Goal: Information Seeking & Learning: Stay updated

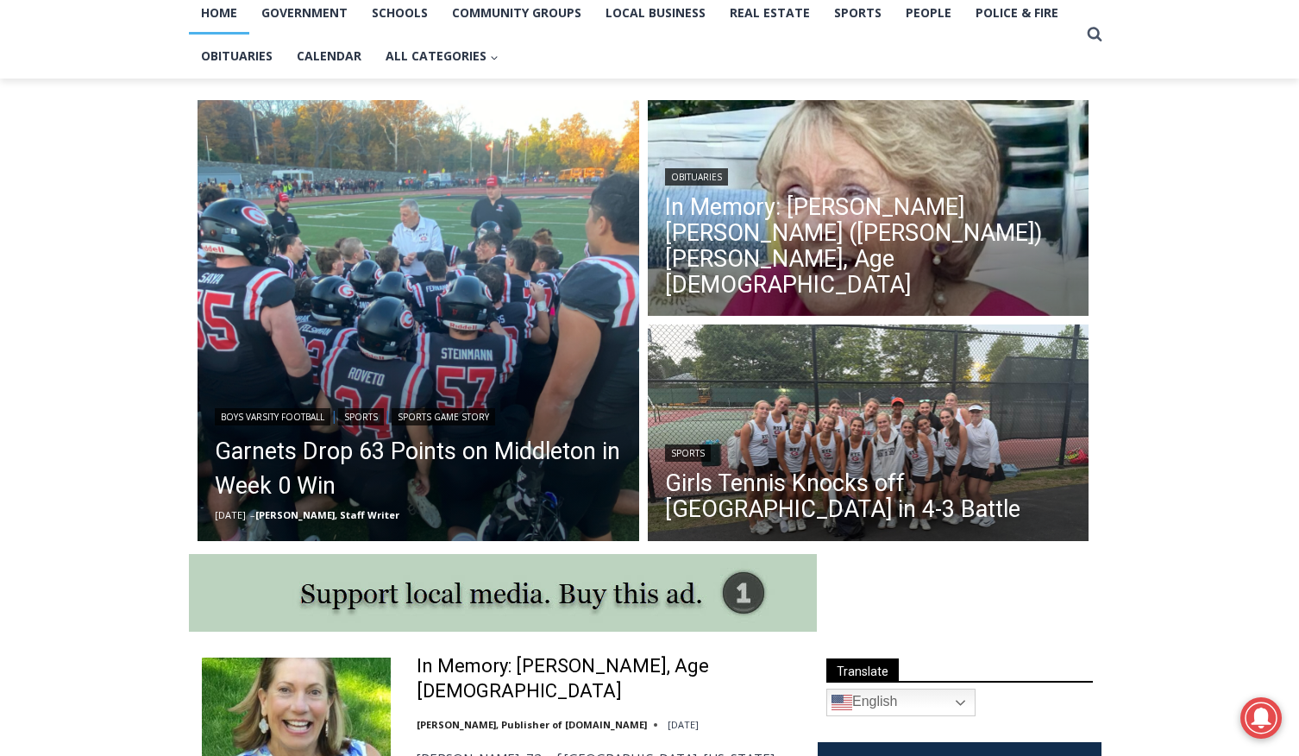
scroll to position [383, 0]
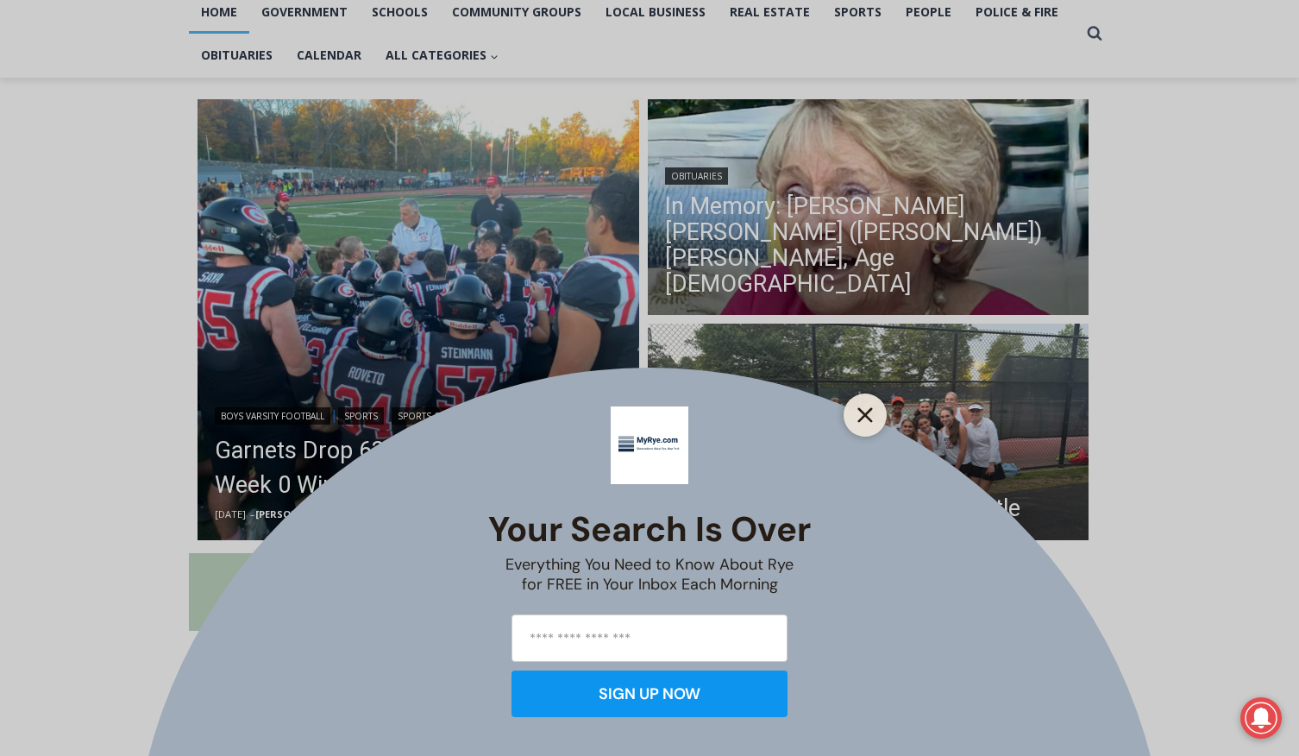
click at [869, 416] on icon "Close" at bounding box center [866, 415] width 16 height 16
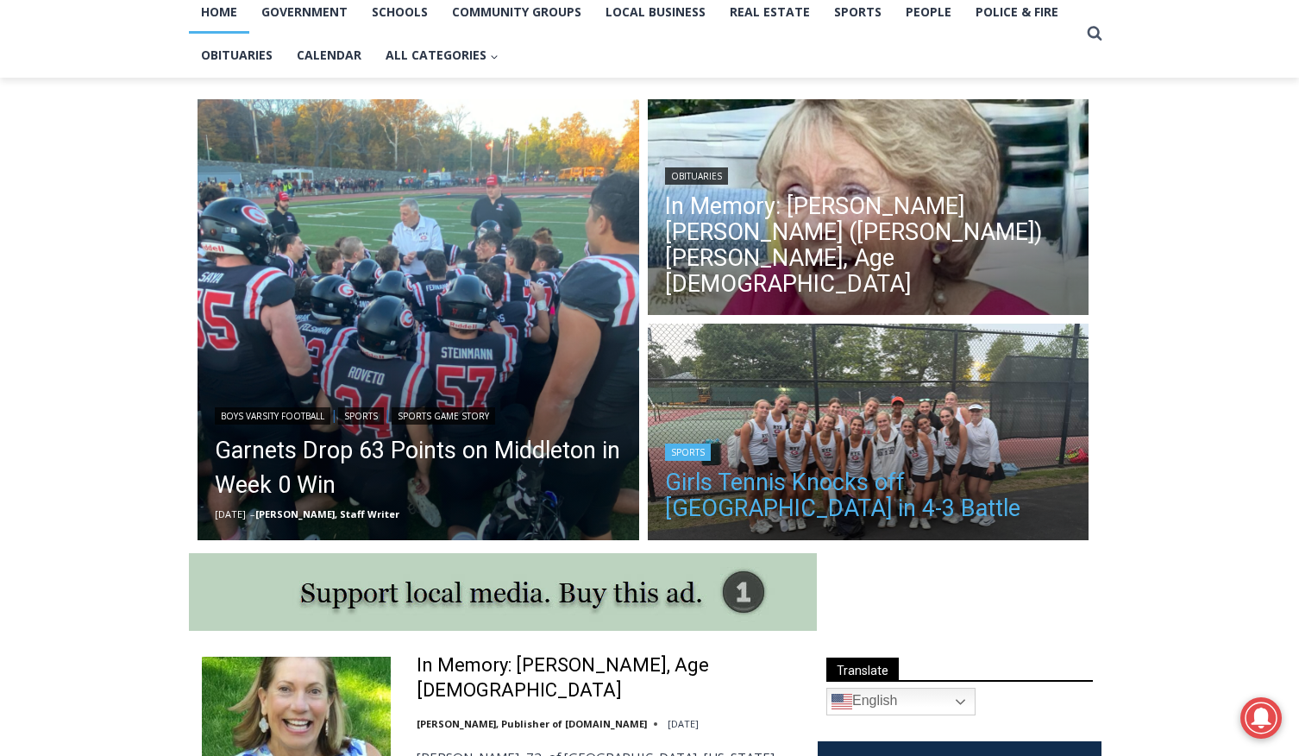
click at [688, 477] on link "Girls Tennis Knocks off [GEOGRAPHIC_DATA] in 4-3 Battle" at bounding box center [868, 495] width 407 height 52
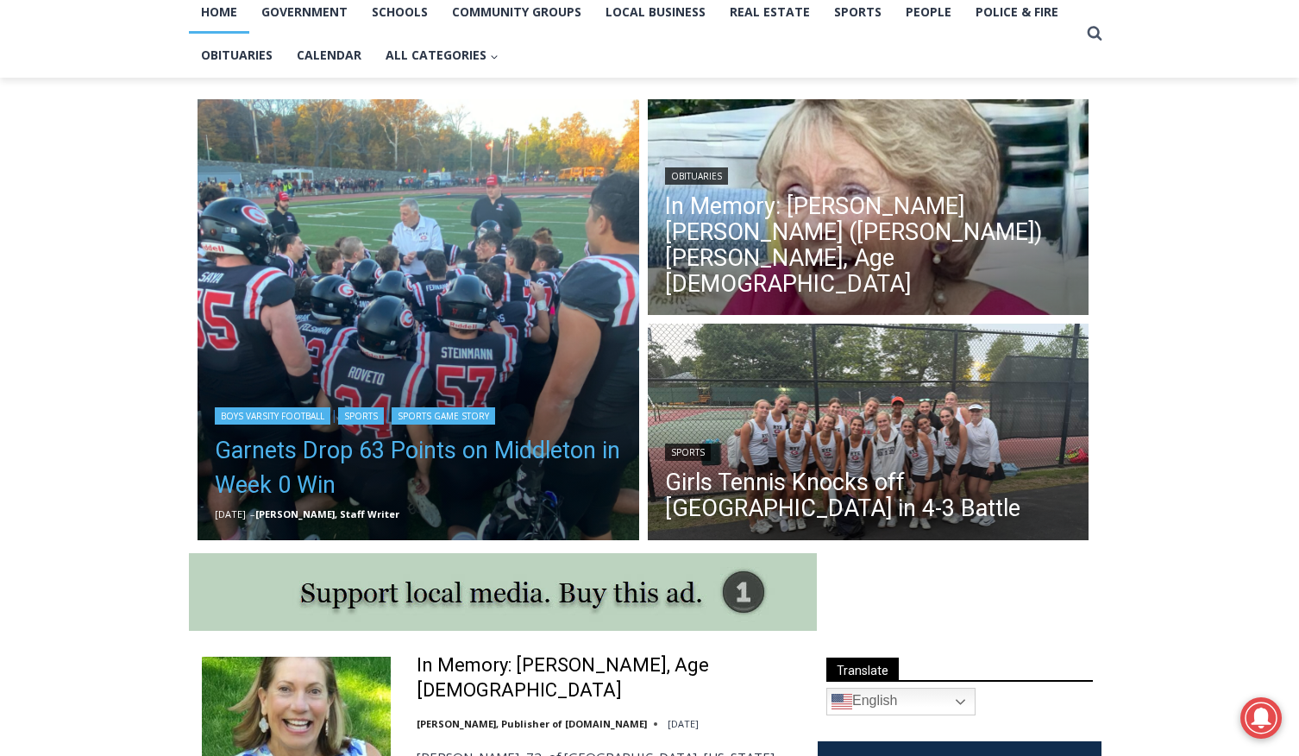
click at [332, 452] on link "Garnets Drop 63 Points on Middleton in Week 0 Win" at bounding box center [418, 467] width 407 height 69
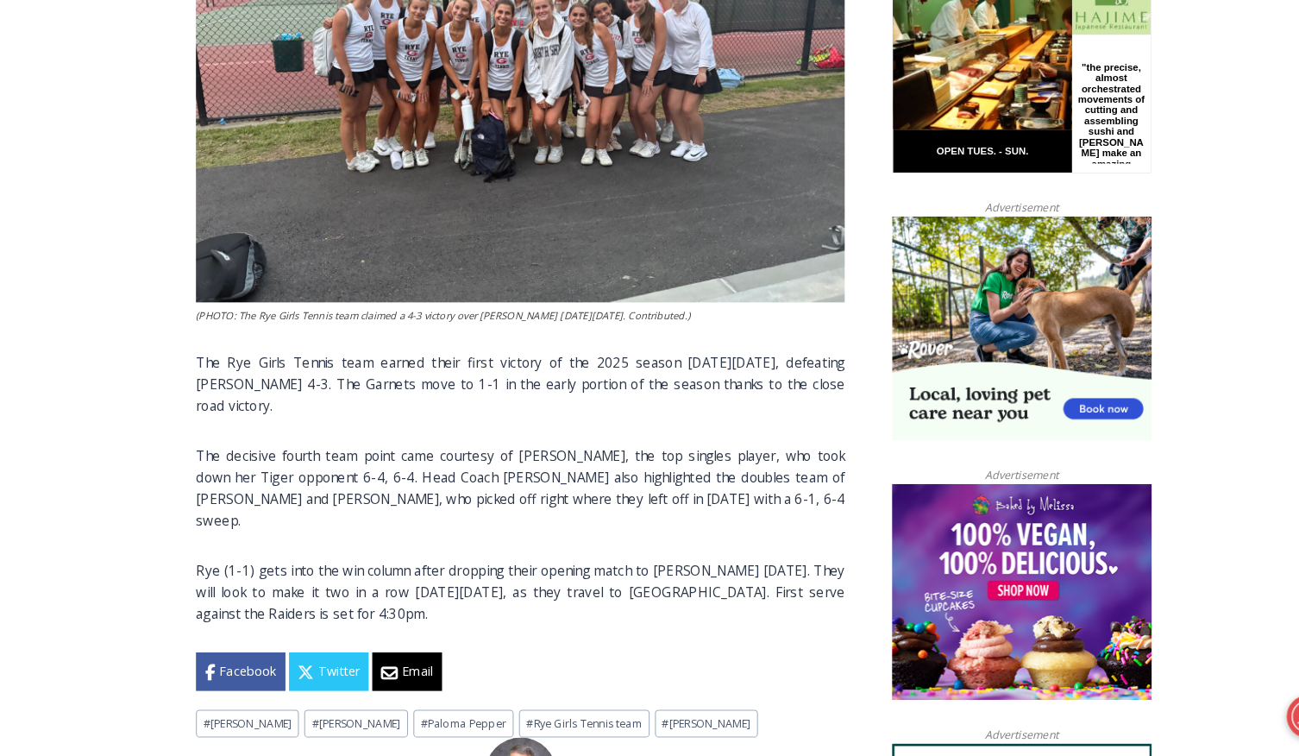
scroll to position [930, 0]
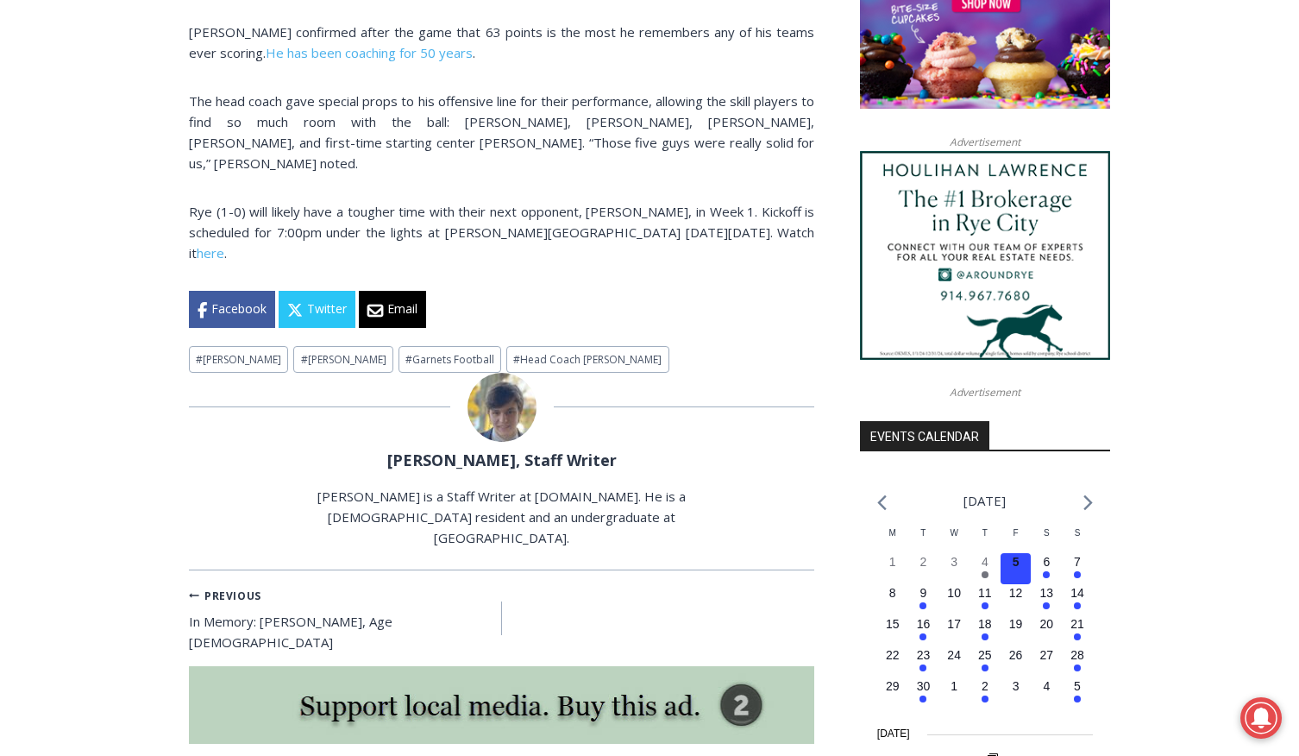
scroll to position [1506, 0]
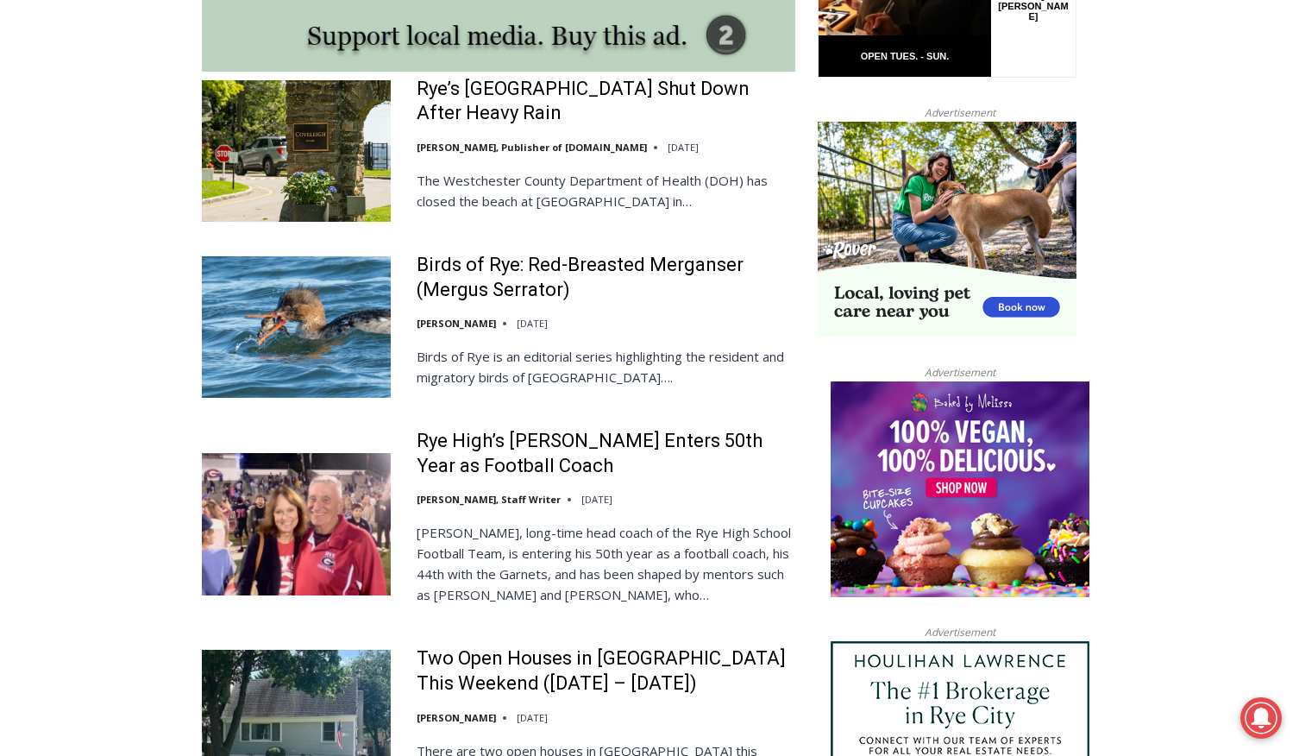
scroll to position [1568, 0]
